Goal: Transaction & Acquisition: Purchase product/service

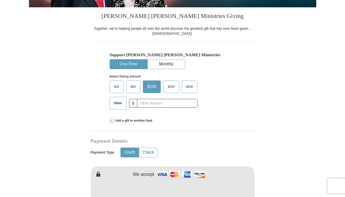
scroll to position [119, 0]
click at [148, 152] on button "Check" at bounding box center [148, 152] width 18 height 9
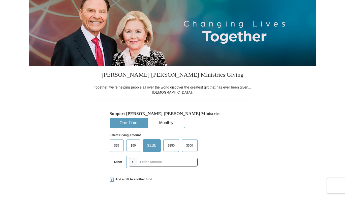
scroll to position [0, 0]
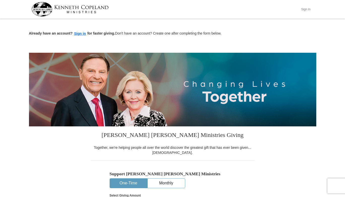
click at [309, 8] on button "Sign In" at bounding box center [306, 9] width 15 height 8
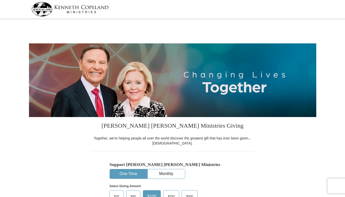
select select "NV"
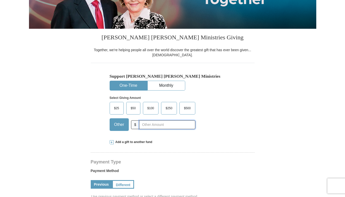
click at [143, 124] on input "text" at bounding box center [167, 124] width 56 height 9
click at [147, 125] on input "text" at bounding box center [167, 124] width 56 height 9
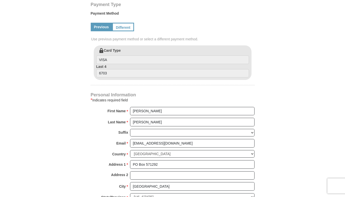
scroll to position [246, 0]
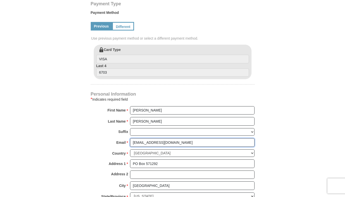
drag, startPoint x: 178, startPoint y: 144, endPoint x: 121, endPoint y: 141, distance: 57.1
click at [121, 141] on div "Email * [EMAIL_ADDRESS][DOMAIN_NAME] Please enter Email The email address you h…" at bounding box center [173, 143] width 164 height 11
type input "[EMAIL_ADDRESS][PERSON_NAME][DOMAIN_NAME]"
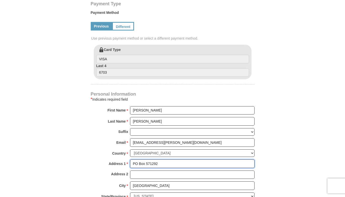
drag, startPoint x: 164, startPoint y: 164, endPoint x: 127, endPoint y: 162, distance: 37.2
click at [127, 162] on div "Address 1 * PO Box 571292 Please enter Address 1" at bounding box center [173, 164] width 164 height 11
type input "[STREET_ADDRESS][PERSON_NAME]"
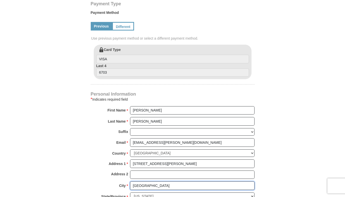
click at [132, 186] on input "[GEOGRAPHIC_DATA]" at bounding box center [192, 185] width 125 height 9
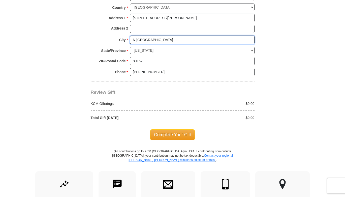
scroll to position [395, 0]
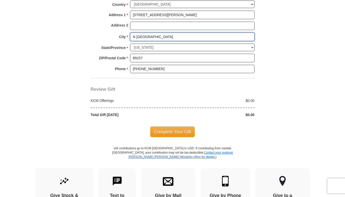
type input "N [GEOGRAPHIC_DATA]"
click at [149, 57] on input "89157" at bounding box center [192, 58] width 125 height 9
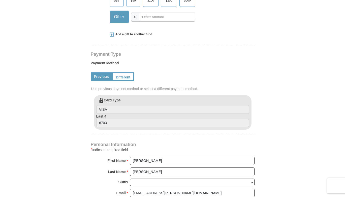
scroll to position [196, 0]
type input "89031"
click at [120, 76] on link "Different" at bounding box center [122, 76] width 21 height 9
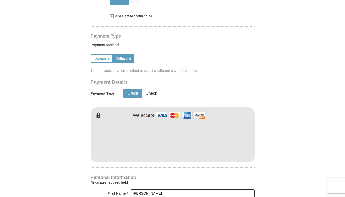
scroll to position [215, 0]
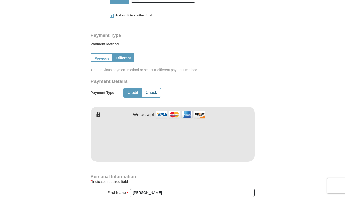
click at [151, 95] on button "Check" at bounding box center [151, 92] width 18 height 9
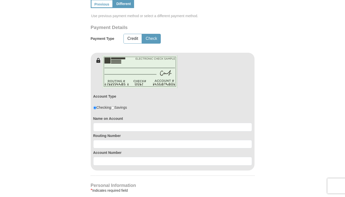
scroll to position [275, 0]
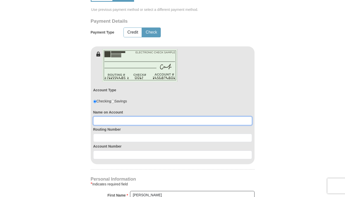
click at [120, 117] on input at bounding box center [172, 121] width 159 height 9
type input "[PERSON_NAME]"
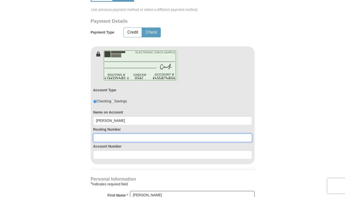
click at [153, 136] on input at bounding box center [172, 138] width 159 height 9
type input "1"
type input "221174375"
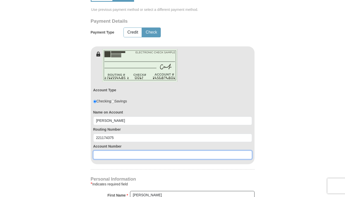
click at [111, 157] on input at bounding box center [172, 155] width 159 height 9
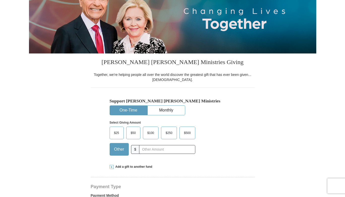
scroll to position [125, 0]
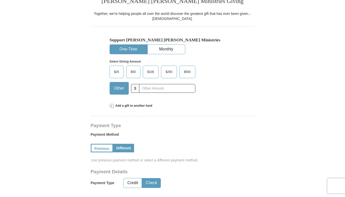
type input "171000003980"
click at [159, 88] on input "text" at bounding box center [167, 88] width 56 height 9
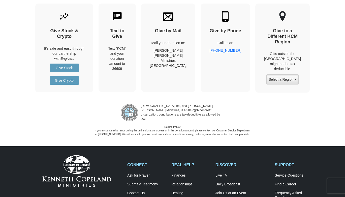
scroll to position [676, 0]
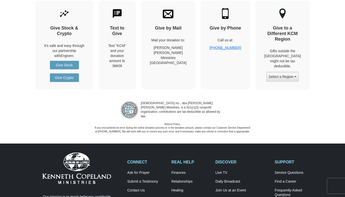
type input "200"
drag, startPoint x: 141, startPoint y: 102, endPoint x: 224, endPoint y: 113, distance: 83.9
click at [224, 113] on p "[DEMOGRAPHIC_DATA] Inc., dba [PERSON_NAME] [PERSON_NAME] Ministries, is a 501(c…" at bounding box center [181, 110] width 86 height 18
copy p "[DEMOGRAPHIC_DATA] Inc., dba [PERSON_NAME] [PERSON_NAME] Ministries, is a 501(c…"
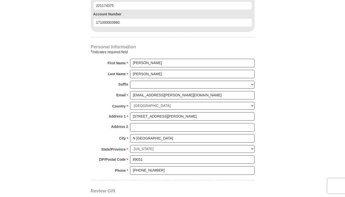
scroll to position [560, 0]
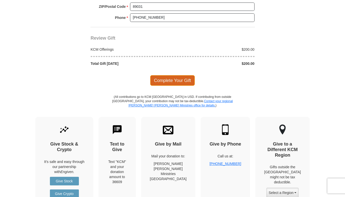
click at [178, 81] on span "Complete Your Gift" at bounding box center [172, 80] width 45 height 11
